Goal: Transaction & Acquisition: Purchase product/service

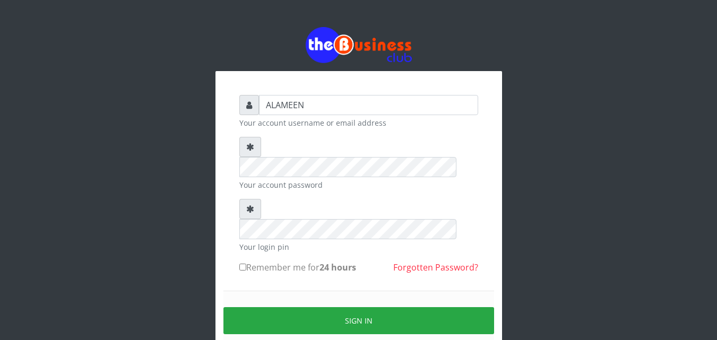
click at [262, 261] on label "Remember me for 24 hours" at bounding box center [297, 267] width 117 height 13
click at [246, 264] on input "Remember me for 24 hours" at bounding box center [242, 267] width 7 height 7
checkbox input "true"
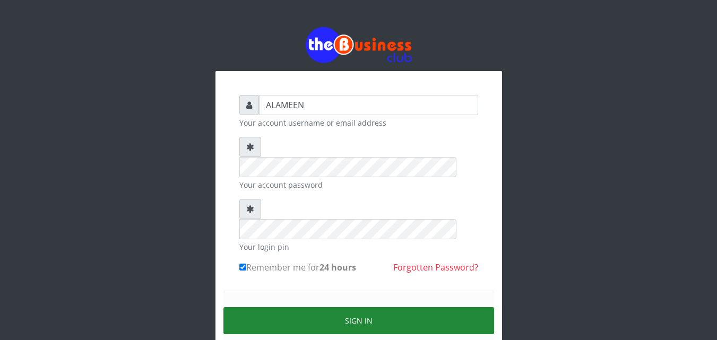
click at [310, 307] on button "Sign in" at bounding box center [359, 320] width 271 height 27
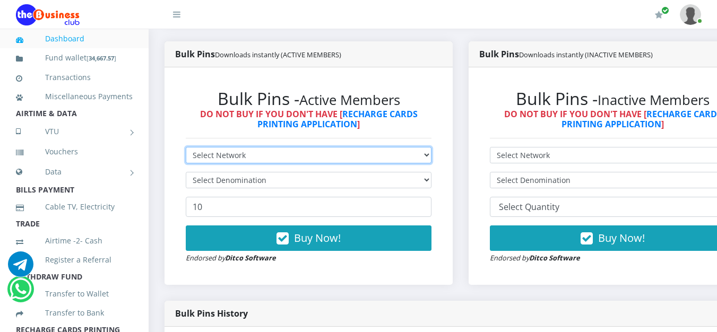
click at [225, 158] on select "Select Network MTN Globacom 9Mobile Airtel" at bounding box center [309, 155] width 246 height 16
select select "MTN"
click at [186, 149] on select "Select Network MTN Globacom 9Mobile Airtel" at bounding box center [309, 155] width 246 height 16
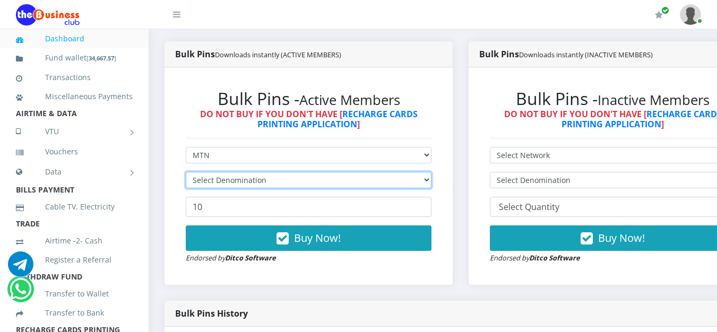
click at [231, 183] on select "Select Denomination" at bounding box center [309, 180] width 246 height 16
click at [232, 183] on select "Select Denomination MTN NGN100 - ₦96.99 MTN NGN200 - ₦193.98 MTN NGN400 - ₦387.…" at bounding box center [309, 180] width 246 height 16
select select "96.99-100"
click at [186, 174] on select "Select Denomination MTN NGN100 - ₦96.99 MTN NGN200 - ₦193.98 MTN NGN400 - ₦387.…" at bounding box center [309, 180] width 246 height 16
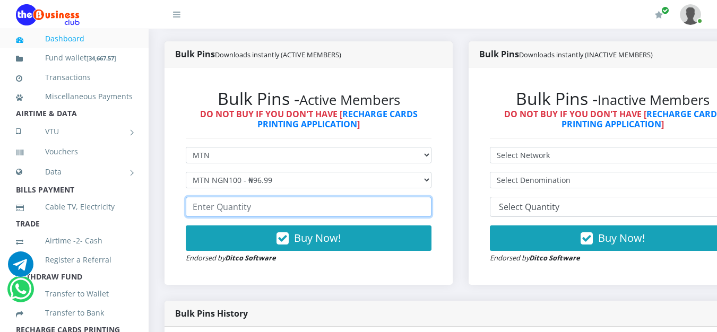
click at [253, 212] on input "number" at bounding box center [309, 207] width 246 height 20
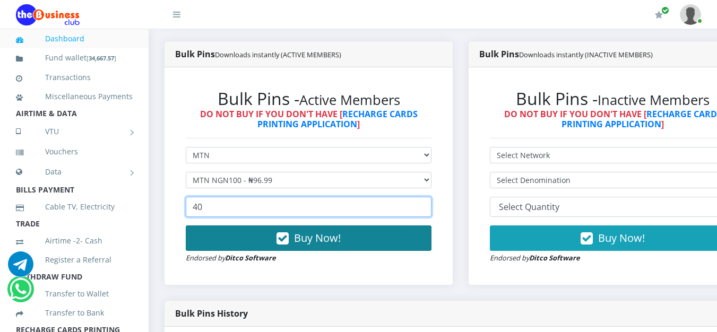
type input "40"
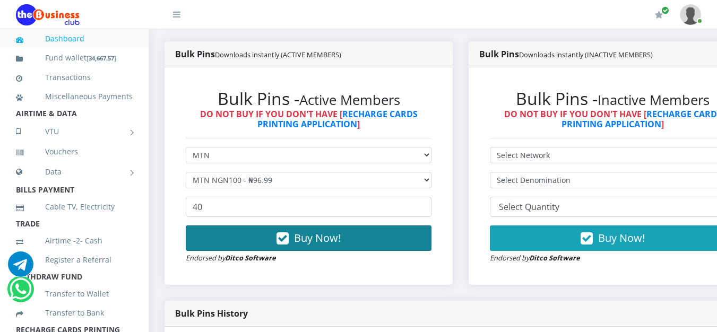
click at [281, 243] on icon "button" at bounding box center [283, 239] width 12 height 11
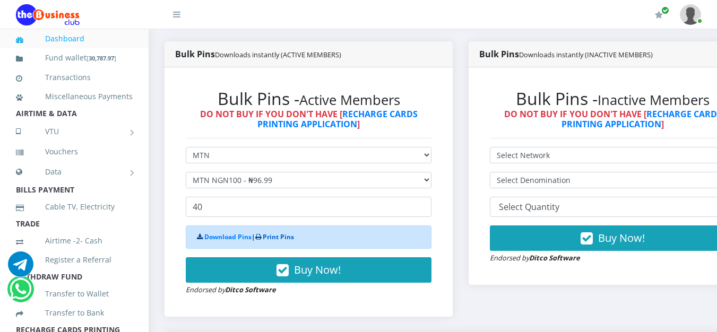
click at [285, 237] on link "Print Pins" at bounding box center [278, 237] width 31 height 9
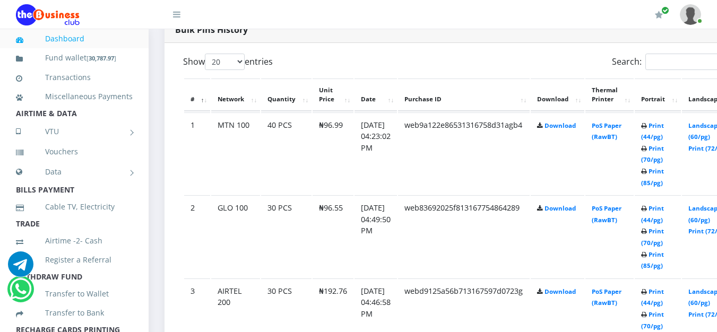
scroll to position [541, 0]
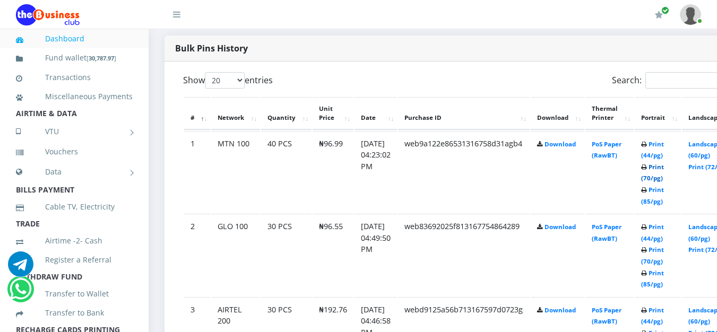
click at [664, 180] on link "Print (70/pg)" at bounding box center [652, 173] width 23 height 20
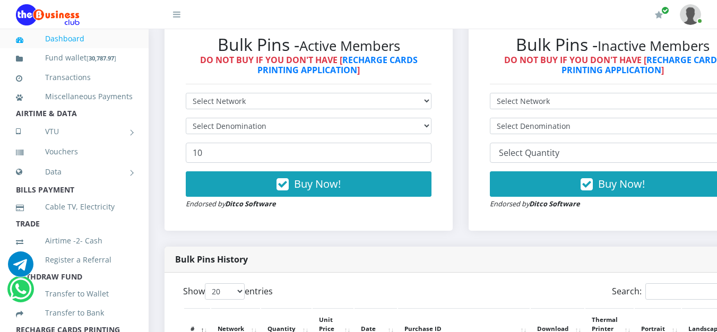
scroll to position [337, 0]
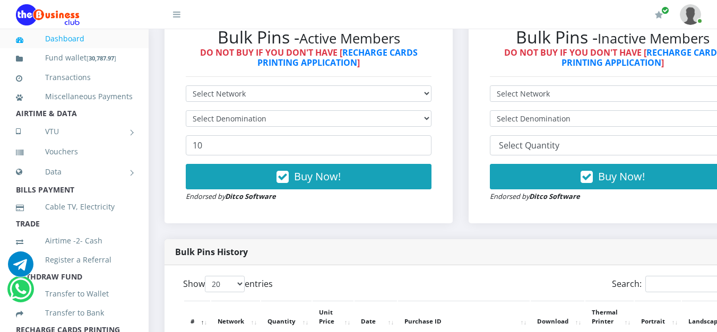
click at [243, 105] on form "Select Network MTN Globacom 9Mobile Airtel Select Denomination 10 Buy Now! Endo…" at bounding box center [309, 143] width 246 height 117
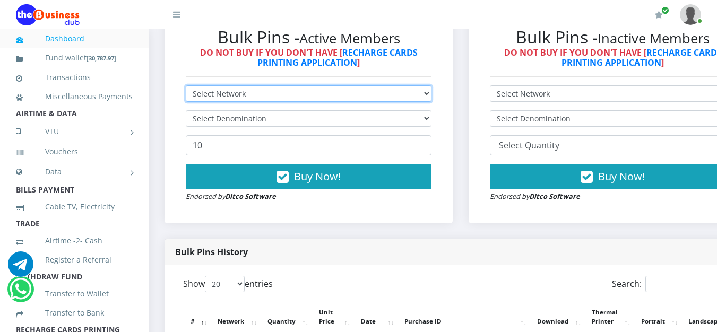
click at [248, 99] on select "Select Network MTN Globacom 9Mobile Airtel" at bounding box center [309, 93] width 246 height 16
select select "Glo"
click at [186, 88] on select "Select Network MTN Globacom 9Mobile Airtel" at bounding box center [309, 93] width 246 height 16
click at [244, 100] on select "Select Network MTN Globacom 9Mobile Airtel" at bounding box center [309, 93] width 246 height 16
select select "MTN"
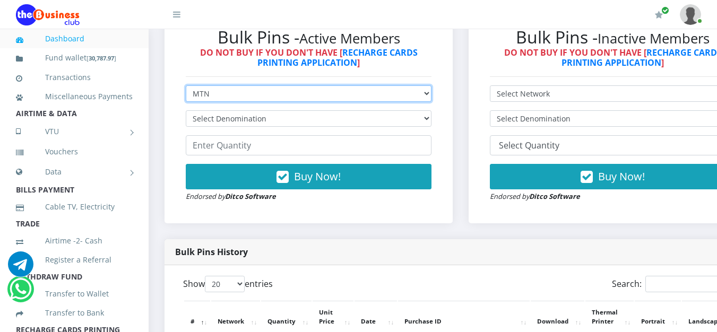
click at [186, 88] on select "Select Network MTN Globacom 9Mobile Airtel" at bounding box center [309, 93] width 246 height 16
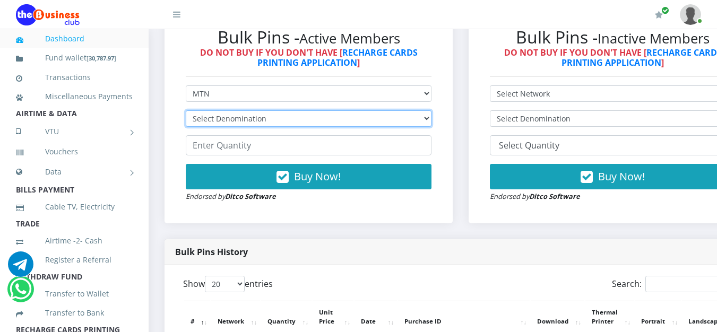
click at [232, 120] on select "Select Denomination MTN NGN100 - ₦96.99 MTN NGN200 - ₦193.98 MTN NGN400 - ₦387.…" at bounding box center [309, 118] width 246 height 16
select select "193.98-200"
click at [186, 113] on select "Select Denomination MTN NGN100 - ₦96.99 MTN NGN200 - ₦193.98 MTN NGN400 - ₦387.…" at bounding box center [309, 118] width 246 height 16
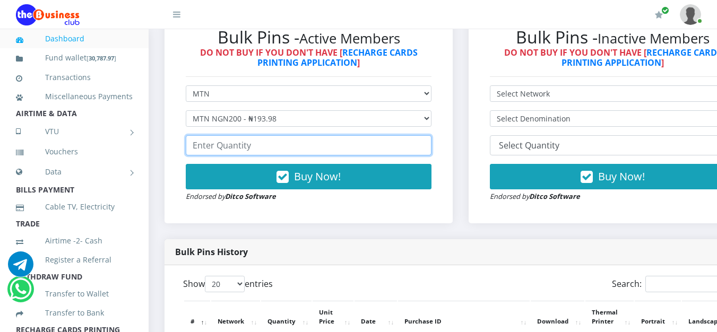
click at [270, 147] on input "number" at bounding box center [309, 145] width 246 height 20
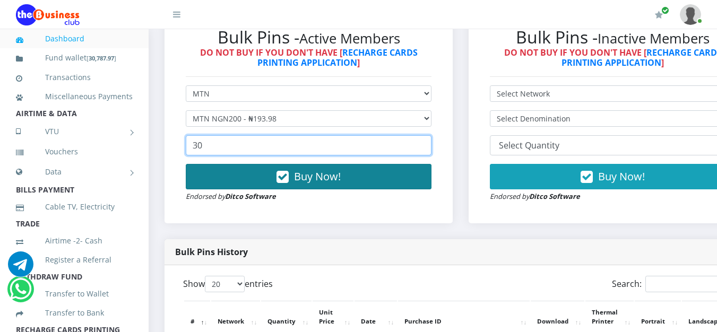
type input "30"
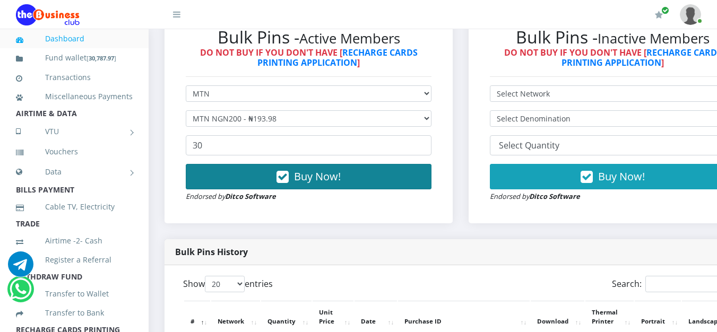
click at [310, 183] on span "Buy Now!" at bounding box center [317, 176] width 47 height 14
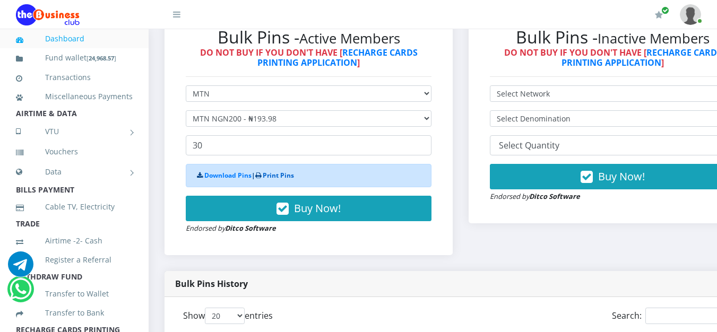
click at [278, 174] on link "Print Pins" at bounding box center [278, 175] width 31 height 9
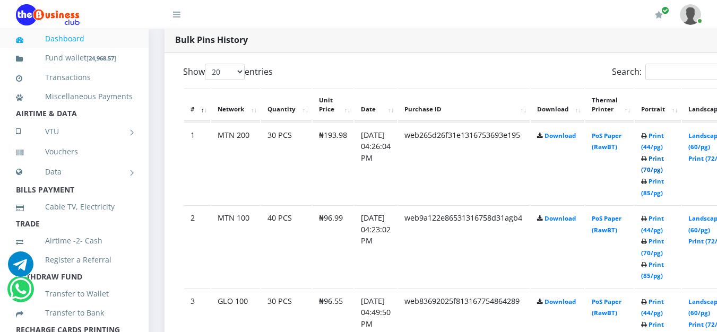
click at [664, 170] on link "Print (70/pg)" at bounding box center [652, 165] width 23 height 20
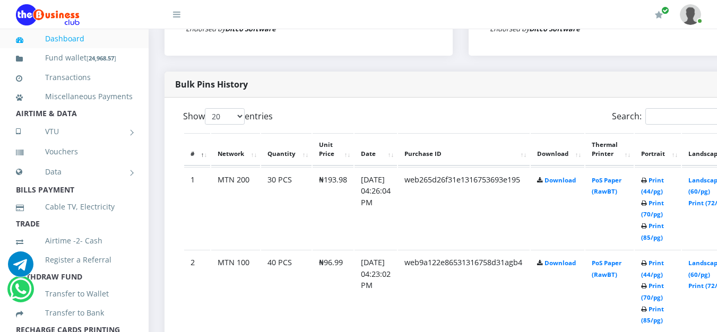
scroll to position [239, 0]
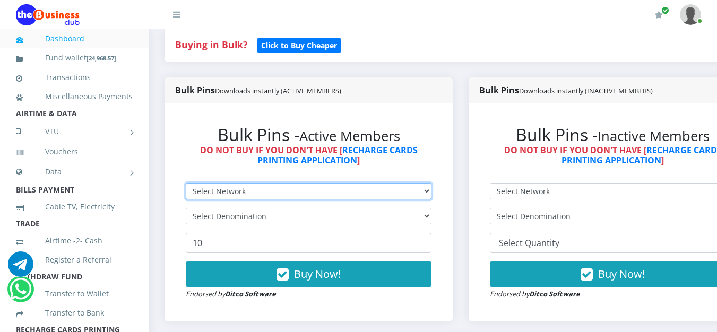
click at [237, 193] on select "Select Network MTN Globacom 9Mobile Airtel" at bounding box center [309, 191] width 246 height 16
select select "Airtel"
click at [186, 185] on select "Select Network MTN Globacom 9Mobile Airtel" at bounding box center [309, 191] width 246 height 16
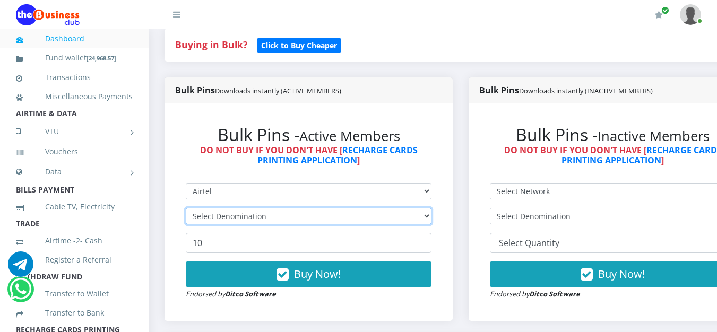
click at [241, 218] on select "Select Denomination" at bounding box center [309, 216] width 246 height 16
select select "192.76-200"
click at [186, 210] on select "Select Denomination Airtel NGN100 - ₦96.38 Airtel NGN200 - ₦192.76 Airtel NGN50…" at bounding box center [309, 216] width 246 height 16
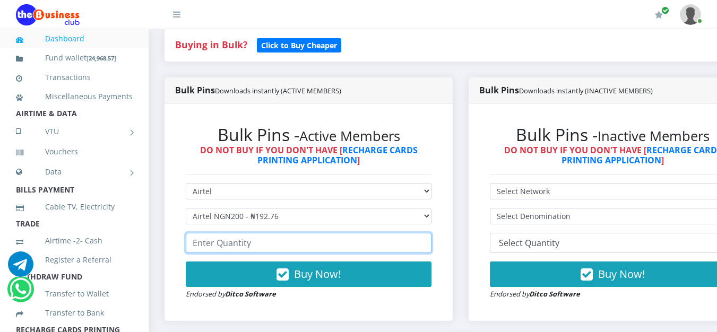
click at [246, 246] on input "number" at bounding box center [309, 243] width 246 height 20
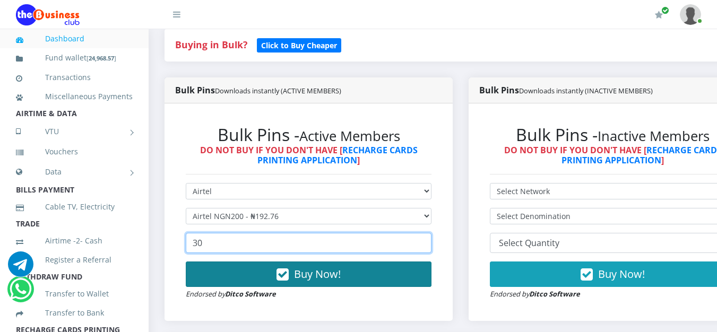
type input "30"
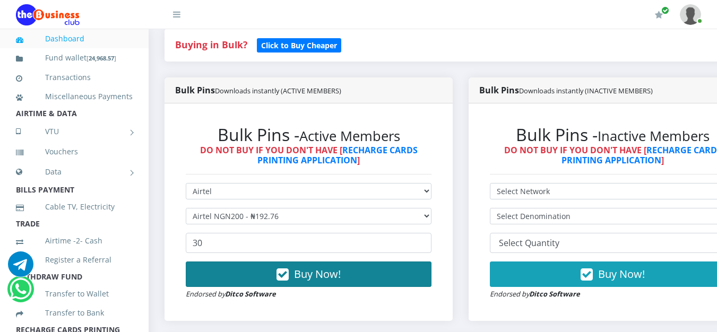
click at [278, 272] on button "Buy Now!" at bounding box center [309, 274] width 246 height 25
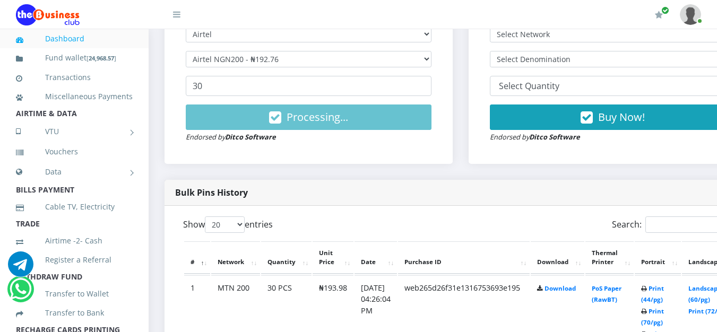
scroll to position [398, 0]
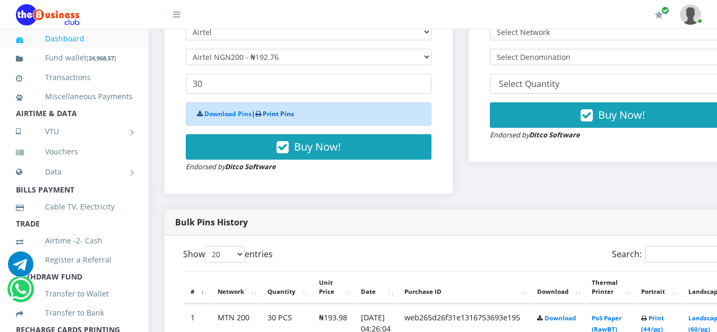
click at [285, 113] on link "Print Pins" at bounding box center [278, 113] width 31 height 9
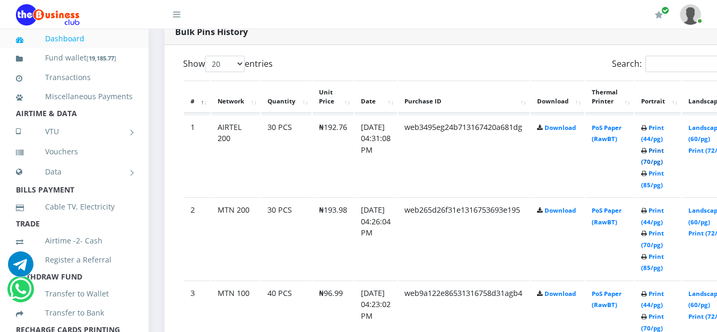
click at [664, 163] on link "Print (70/pg)" at bounding box center [652, 157] width 23 height 20
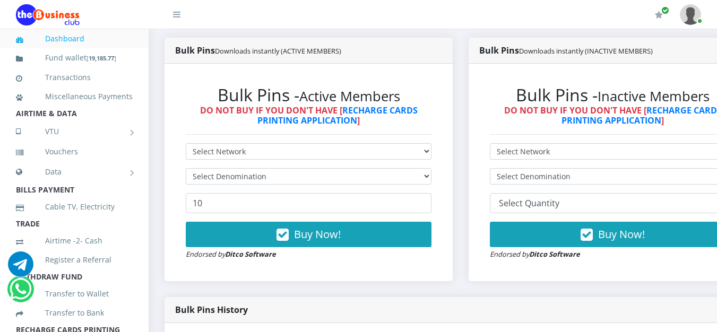
scroll to position [291, 0]
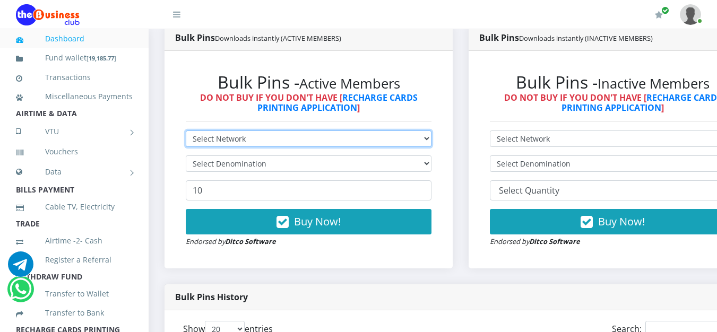
click at [224, 142] on select "Select Network MTN Globacom 9Mobile Airtel" at bounding box center [309, 139] width 246 height 16
select select "Glo"
click at [186, 133] on select "Select Network MTN Globacom 9Mobile Airtel" at bounding box center [309, 139] width 246 height 16
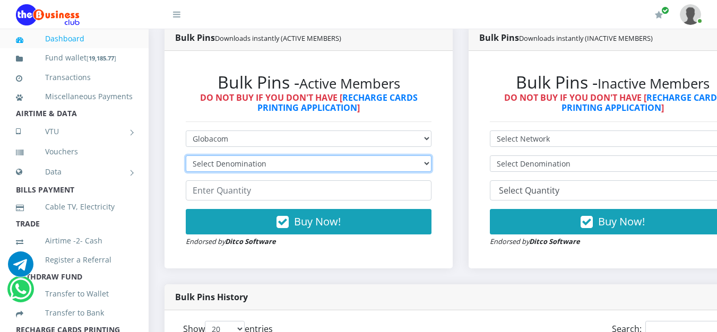
click at [236, 161] on select "Select Denomination Glo NGN100 - ₦96.55 Glo NGN200 - ₦193.10 Glo NGN500 - ₦482.…" at bounding box center [309, 164] width 246 height 16
select select "96.55-100"
click at [186, 158] on select "Select Denomination Glo NGN100 - ₦96.55 Glo NGN200 - ₦193.10 Glo NGN500 - ₦482.…" at bounding box center [309, 164] width 246 height 16
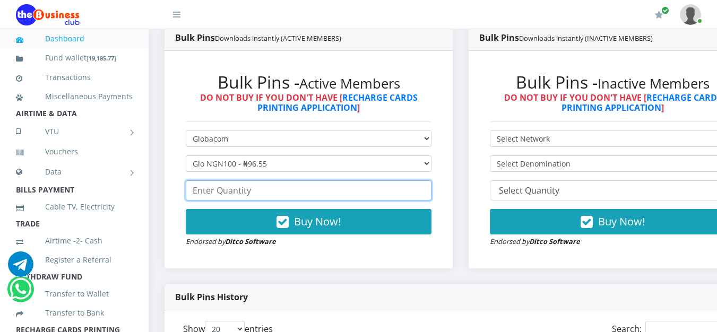
click at [239, 191] on input "number" at bounding box center [309, 191] width 246 height 20
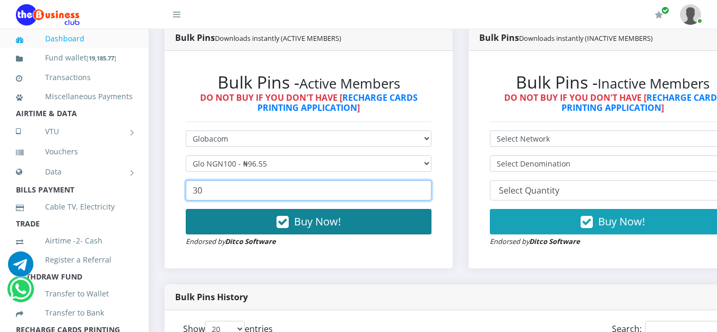
type input "30"
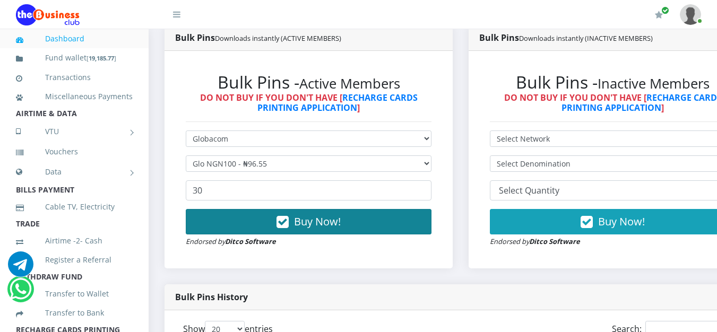
click at [269, 219] on button "Buy Now!" at bounding box center [309, 221] width 246 height 25
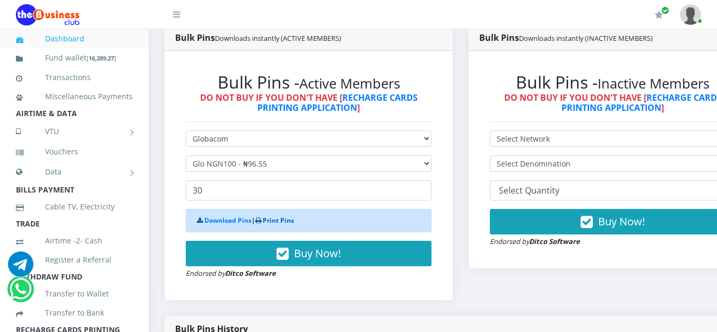
click at [286, 220] on link "Print Pins" at bounding box center [278, 220] width 31 height 9
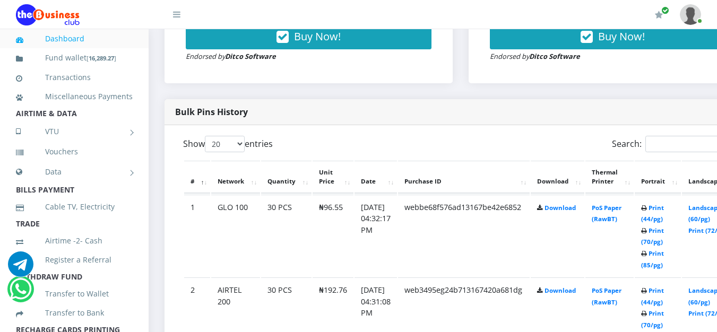
scroll to position [478, 0]
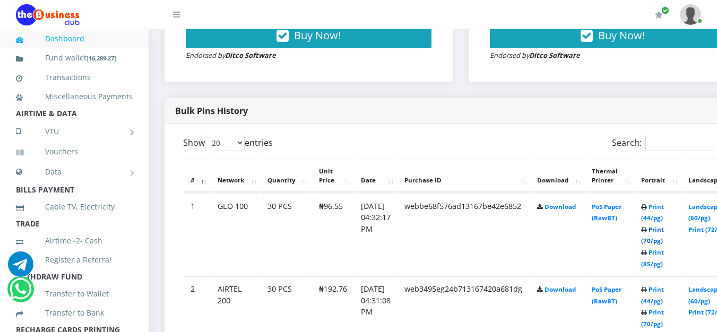
click at [664, 240] on link "Print (70/pg)" at bounding box center [652, 236] width 23 height 20
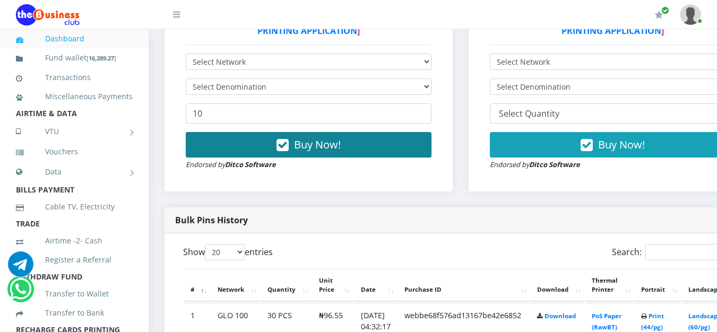
scroll to position [372, 0]
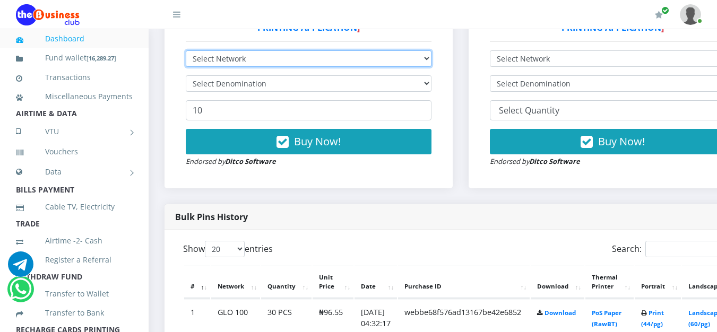
click at [228, 61] on select "Select Network MTN Globacom 9Mobile Airtel" at bounding box center [309, 58] width 246 height 16
select select "Airtel"
click at [186, 53] on select "Select Network MTN Globacom 9Mobile Airtel" at bounding box center [309, 58] width 246 height 16
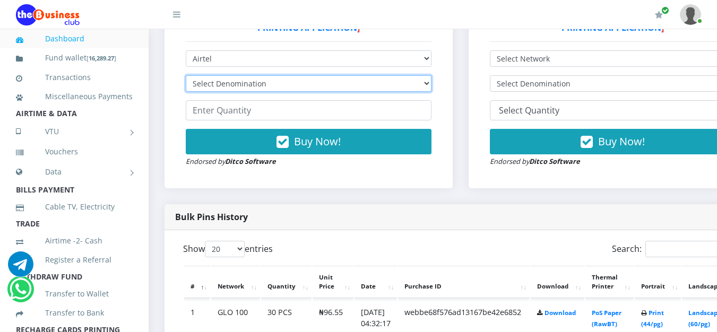
click at [245, 82] on select "Select Denomination Airtel NGN100 - ₦96.38 Airtel NGN200 - ₦192.76 Airtel NGN50…" at bounding box center [309, 83] width 246 height 16
select select "96.38-100"
click at [186, 78] on select "Select Denomination Airtel NGN100 - ₦96.38 Airtel NGN200 - ₦192.76 Airtel NGN50…" at bounding box center [309, 83] width 246 height 16
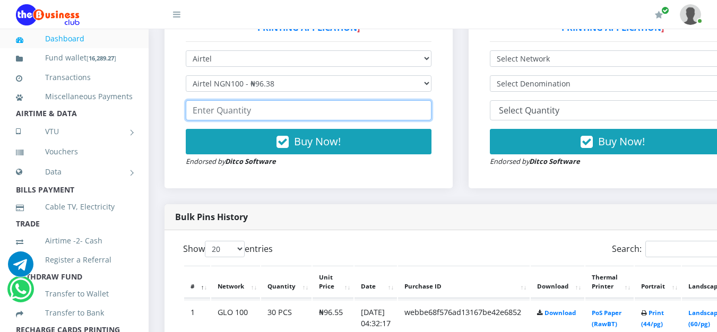
click at [242, 114] on input "number" at bounding box center [309, 110] width 246 height 20
type input "3"
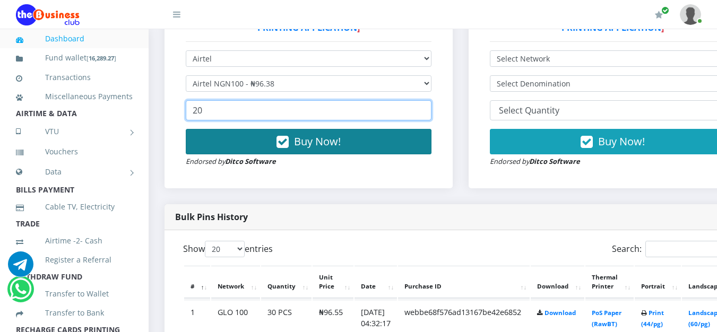
type input "20"
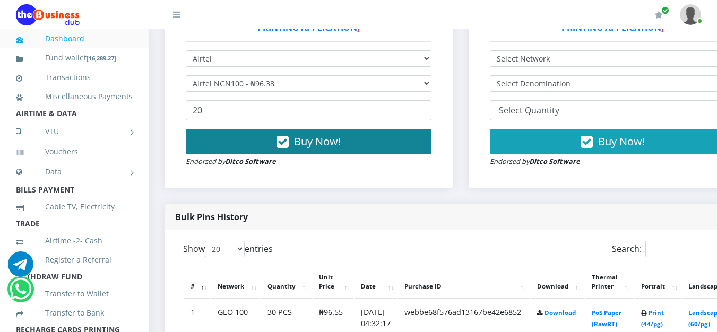
click at [319, 141] on span "Buy Now!" at bounding box center [317, 141] width 47 height 14
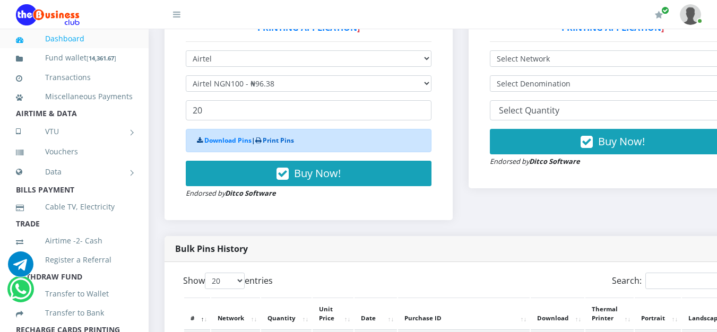
click at [286, 140] on link "Print Pins" at bounding box center [278, 140] width 31 height 9
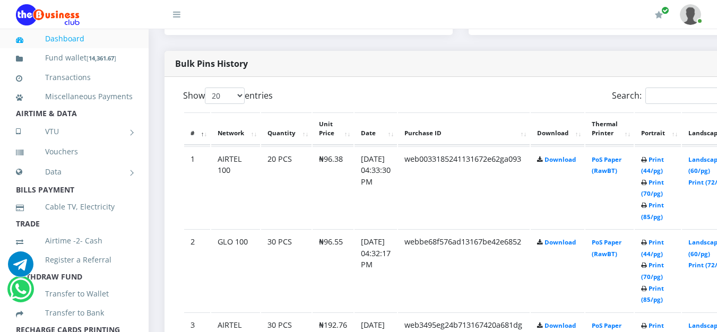
scroll to position [533, 0]
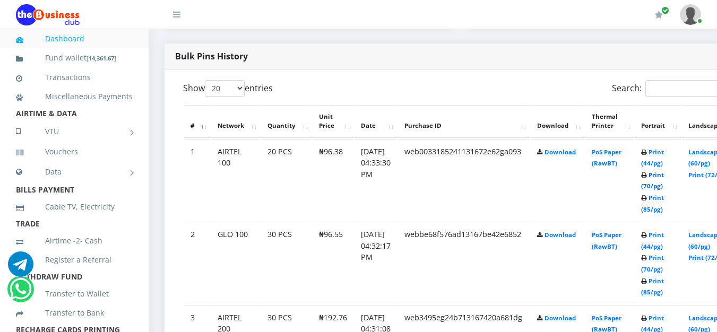
click at [664, 187] on link "Print (70/pg)" at bounding box center [652, 181] width 23 height 20
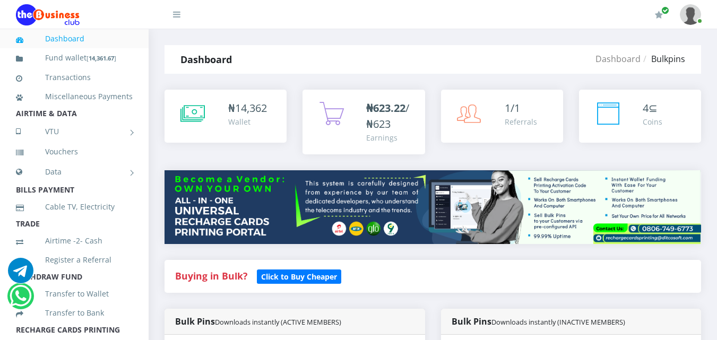
select select "Glo"
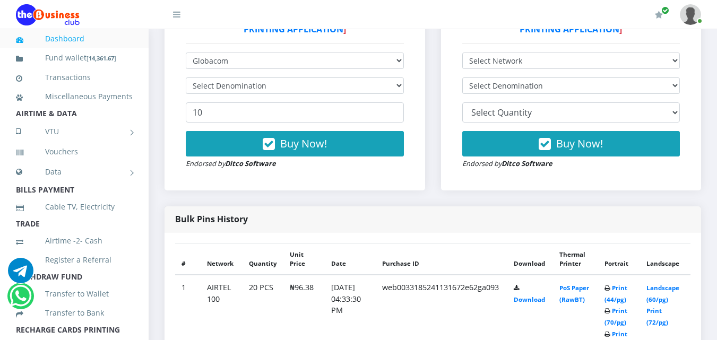
drag, startPoint x: 0, startPoint y: 0, endPoint x: 226, endPoint y: 89, distance: 242.6
click at [226, 89] on select "Select Denomination" at bounding box center [295, 86] width 218 height 16
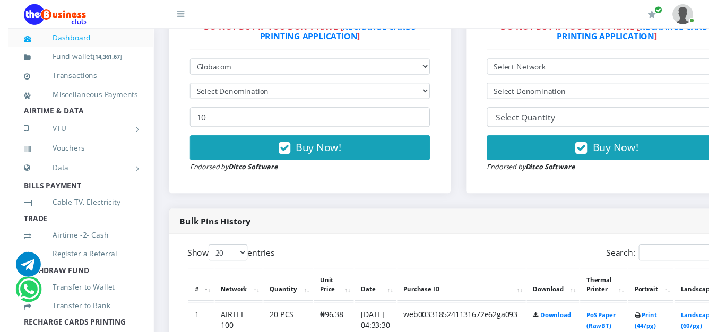
scroll to position [372, 0]
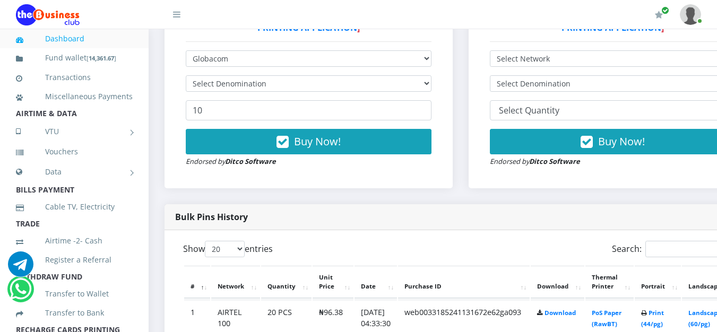
click at [226, 89] on select "Select Denomination" at bounding box center [309, 83] width 246 height 16
select select "193.1-200"
click at [186, 78] on select "Select Denomination Glo NGN100 - ₦96.55 Glo NGN200 - ₦193.10 Glo NGN500 - ₦482.…" at bounding box center [309, 83] width 246 height 16
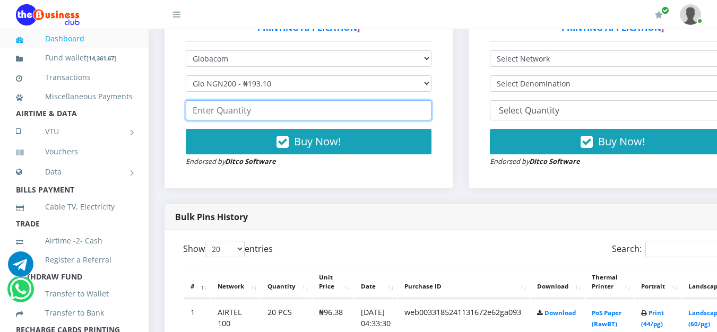
click at [254, 109] on input "number" at bounding box center [309, 110] width 246 height 20
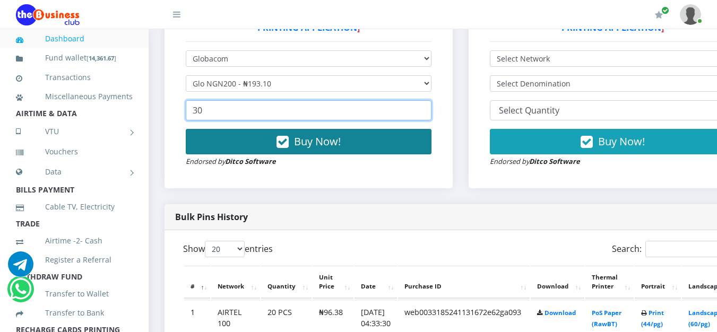
type input "30"
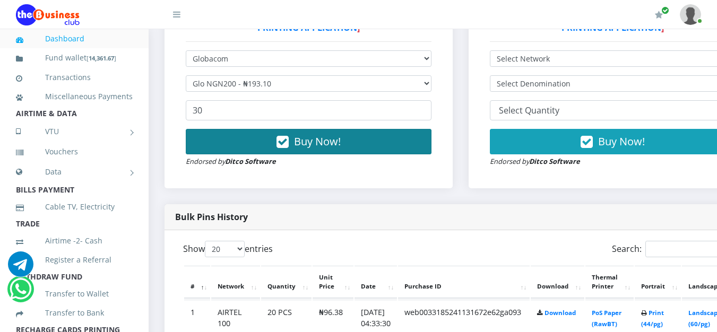
click at [311, 143] on span "Buy Now!" at bounding box center [317, 141] width 47 height 14
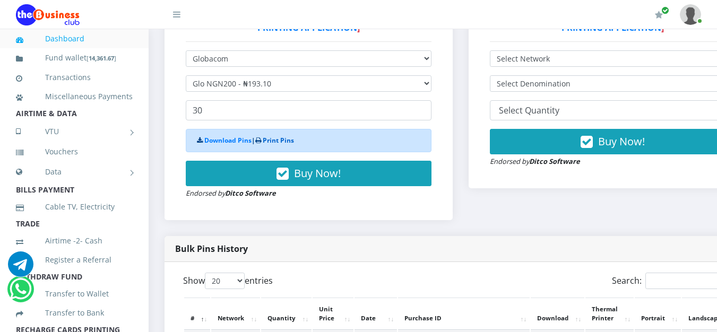
click at [279, 142] on link "Print Pins" at bounding box center [278, 140] width 31 height 9
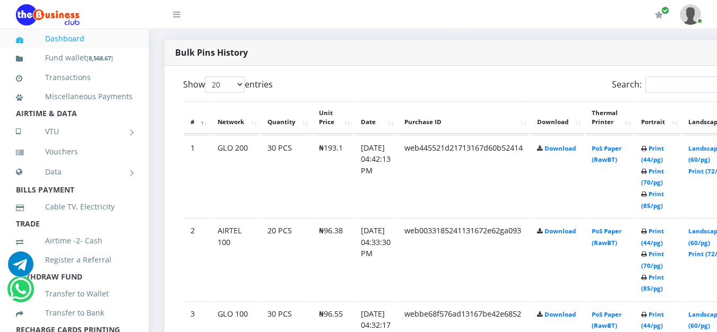
scroll to position [533, 0]
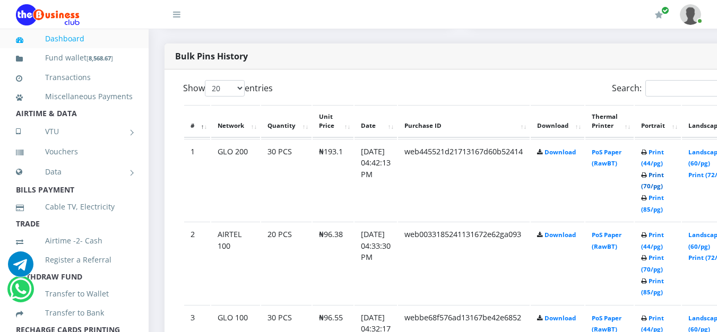
click at [664, 188] on link "Print (70/pg)" at bounding box center [652, 181] width 23 height 20
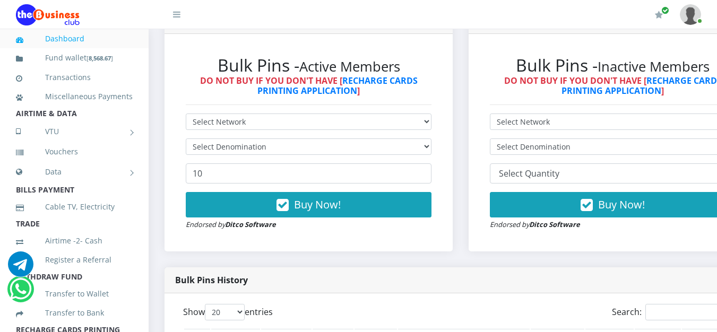
scroll to position [311, 0]
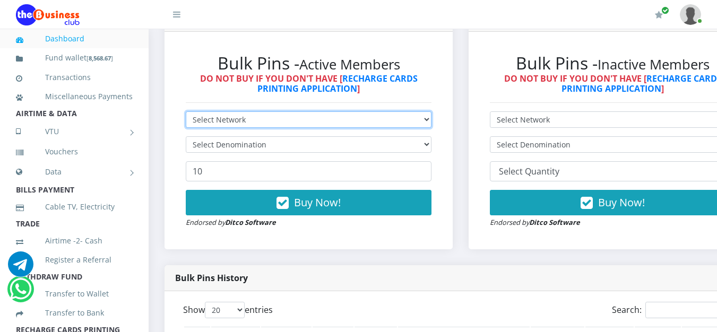
click at [237, 127] on select "Select Network MTN Globacom 9Mobile Airtel" at bounding box center [309, 120] width 246 height 16
select select "MTN"
click at [186, 114] on select "Select Network MTN Globacom 9Mobile Airtel" at bounding box center [309, 120] width 246 height 16
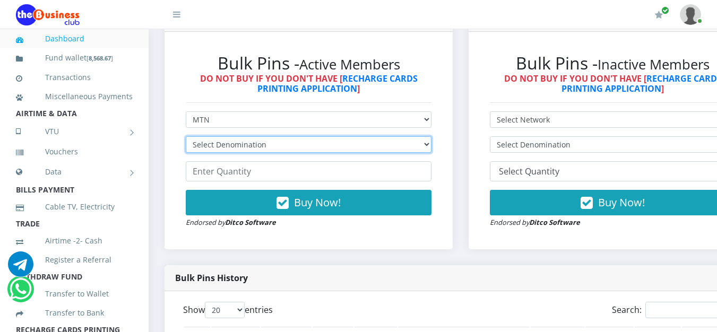
click at [230, 147] on select "Select Denomination MTN NGN100 - ₦96.99 MTN NGN200 - ₦193.98 MTN NGN400 - ₦387.…" at bounding box center [309, 144] width 246 height 16
select select "484.95-500"
click at [186, 139] on select "Select Denomination MTN NGN100 - ₦96.99 MTN NGN200 - ₦193.98 MTN NGN400 - ₦387.…" at bounding box center [309, 144] width 246 height 16
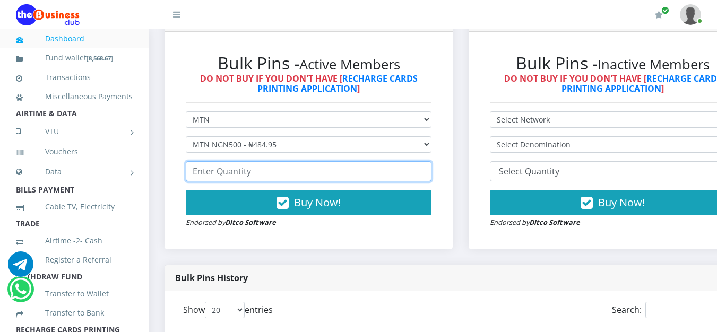
click at [258, 175] on input "number" at bounding box center [309, 171] width 246 height 20
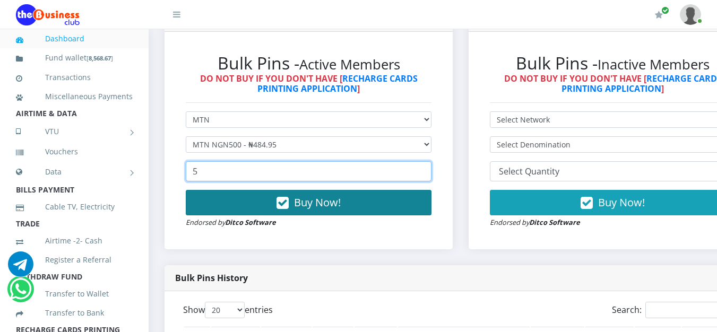
type input "5"
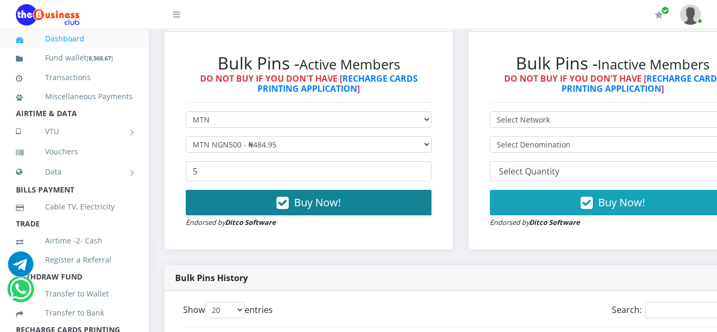
click at [332, 198] on span "Buy Now!" at bounding box center [317, 202] width 47 height 14
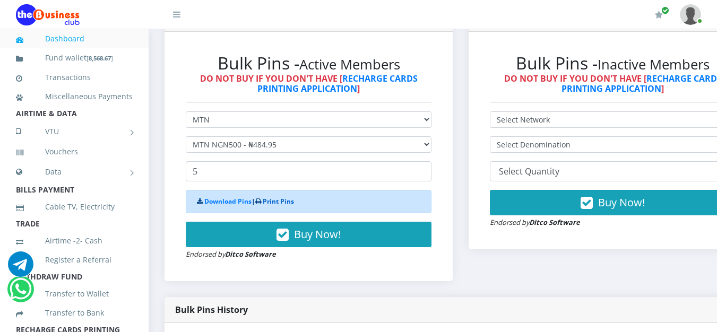
click at [285, 201] on link "Print Pins" at bounding box center [278, 201] width 31 height 9
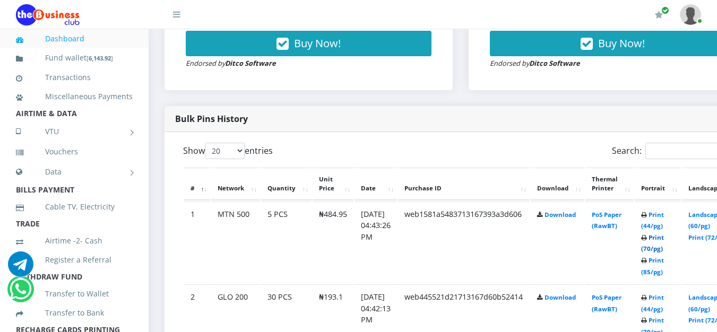
click at [664, 248] on link "Print (70/pg)" at bounding box center [652, 244] width 23 height 20
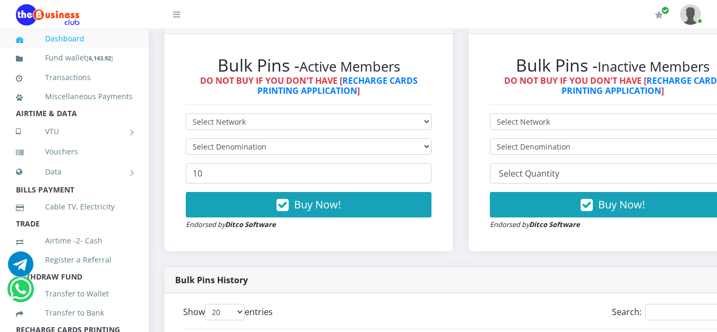
scroll to position [319, 0]
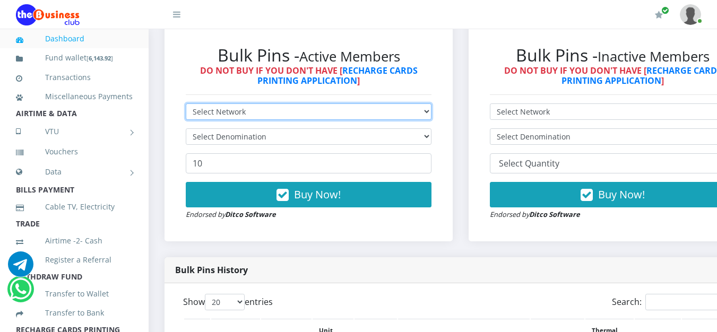
click at [228, 114] on select "Select Network MTN Globacom 9Mobile Airtel" at bounding box center [309, 112] width 246 height 16
select select "Airtel"
click at [186, 106] on select "Select Network MTN Globacom 9Mobile Airtel" at bounding box center [309, 112] width 246 height 16
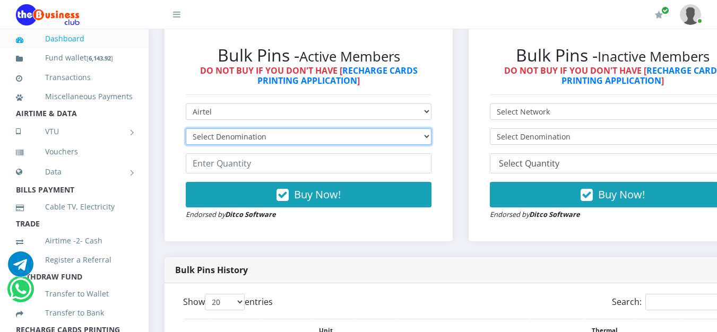
click at [228, 139] on select "Select Denomination Airtel NGN100 - ₦96.38 Airtel NGN200 - ₦192.76 Airtel NGN50…" at bounding box center [309, 136] width 246 height 16
select select "481.9-500"
click at [186, 131] on select "Select Denomination Airtel NGN100 - ₦96.38 Airtel NGN200 - ₦192.76 Airtel NGN50…" at bounding box center [309, 136] width 246 height 16
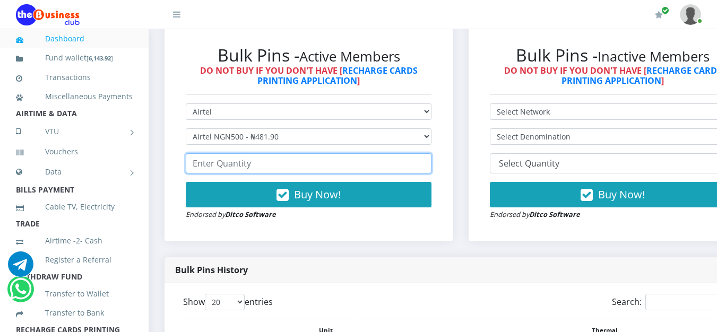
click at [241, 164] on input "number" at bounding box center [309, 163] width 246 height 20
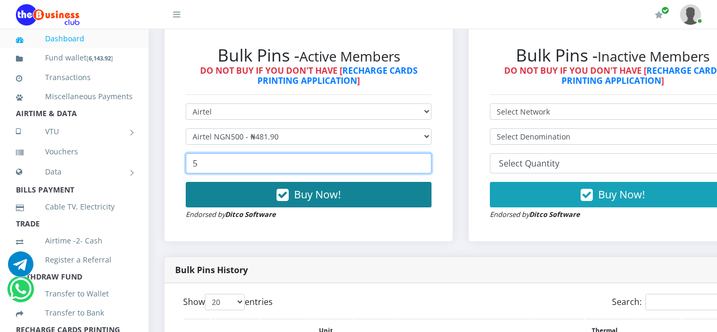
type input "5"
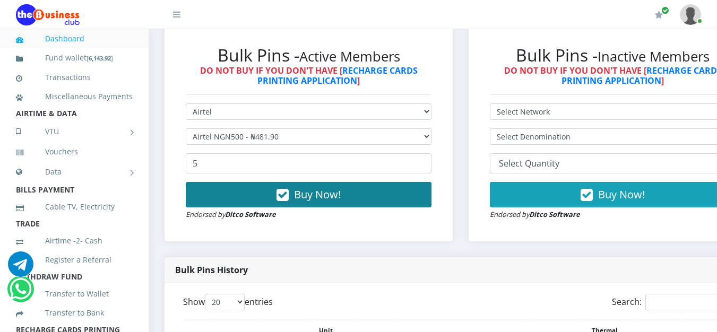
click at [303, 195] on span "Buy Now!" at bounding box center [317, 194] width 47 height 14
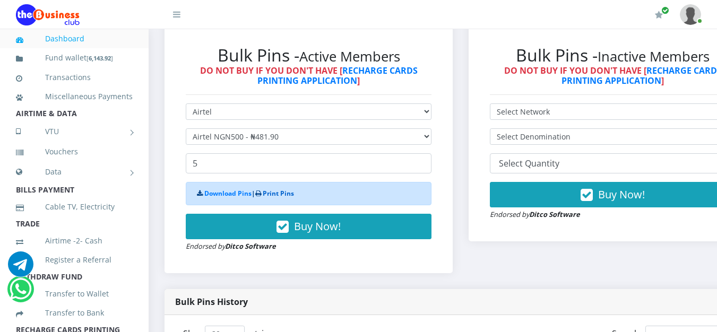
click at [285, 195] on link "Print Pins" at bounding box center [278, 193] width 31 height 9
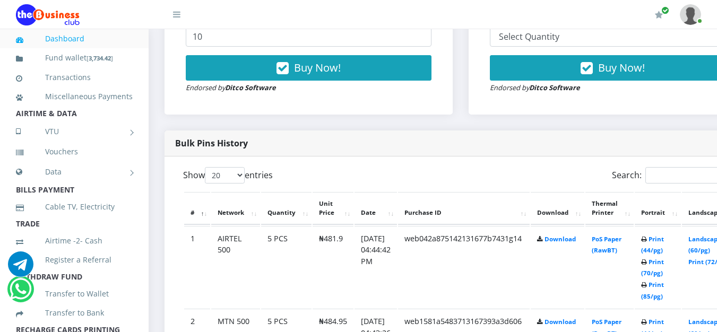
scroll to position [584, 0]
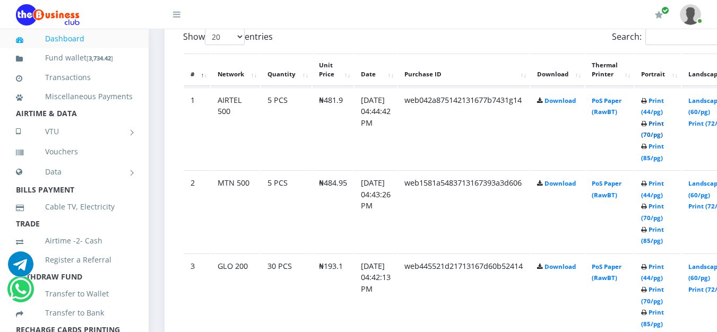
click at [664, 135] on link "Print (70/pg)" at bounding box center [652, 129] width 23 height 20
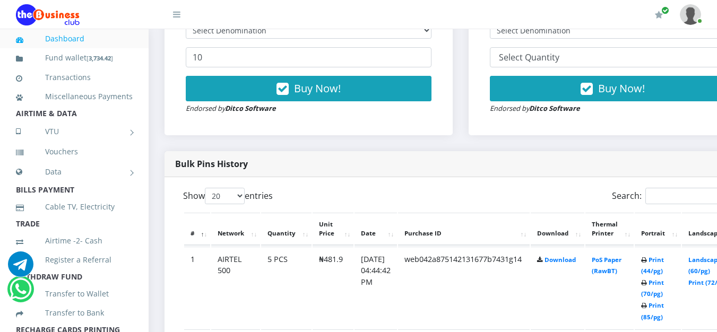
scroll to position [265, 0]
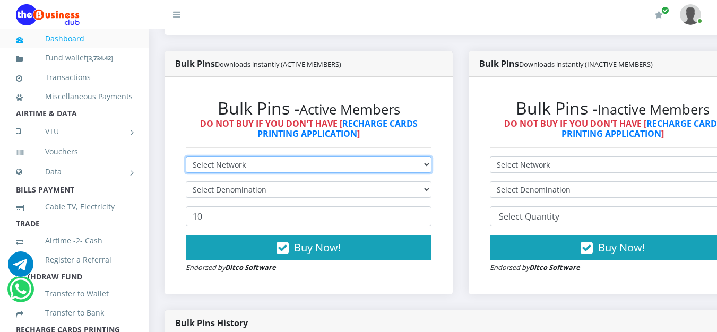
click at [243, 169] on select "Select Network MTN Globacom 9Mobile Airtel" at bounding box center [309, 165] width 246 height 16
